Goal: Navigation & Orientation: Understand site structure

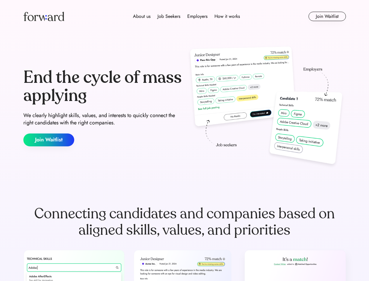
click at [184, 140] on div "End the cycle of mass applying We clearly highlight skills, values, and interes…" at bounding box center [184, 107] width 323 height 126
click at [185, 16] on div "About us Job Seekers Employers How it works" at bounding box center [186, 16] width 230 height 7
click at [44, 16] on img at bounding box center [43, 16] width 41 height 9
click at [186, 16] on div "About us Job Seekers Employers How it works" at bounding box center [186, 16] width 230 height 7
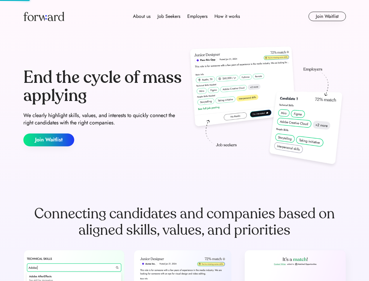
click at [142, 16] on div "About us" at bounding box center [142, 16] width 18 height 7
click at [169, 16] on div "Job Seekers" at bounding box center [169, 16] width 23 height 7
click at [197, 16] on div "Employers" at bounding box center [197, 16] width 20 height 7
click at [227, 16] on div "How it works" at bounding box center [226, 16] width 25 height 7
click at [327, 16] on button "Join Waitlist" at bounding box center [327, 16] width 37 height 9
